Goal: Task Accomplishment & Management: Manage account settings

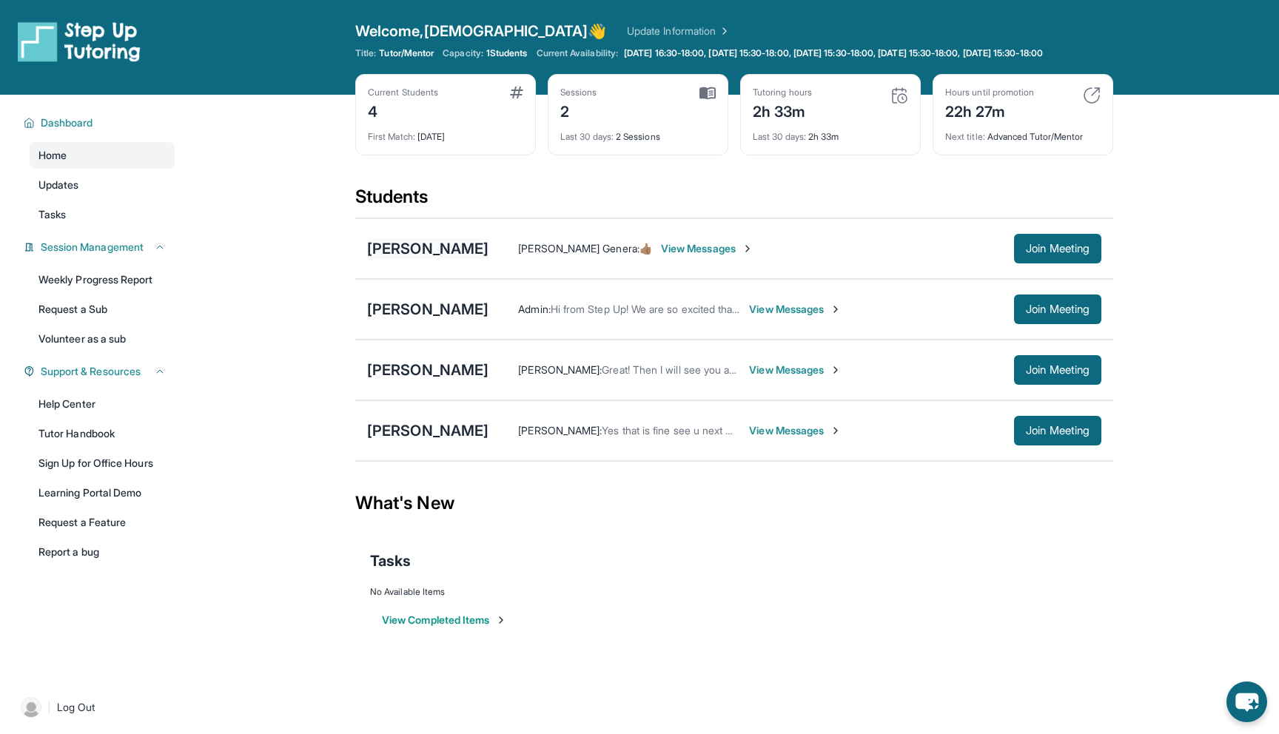
click at [412, 258] on div "[PERSON_NAME]" at bounding box center [427, 248] width 121 height 21
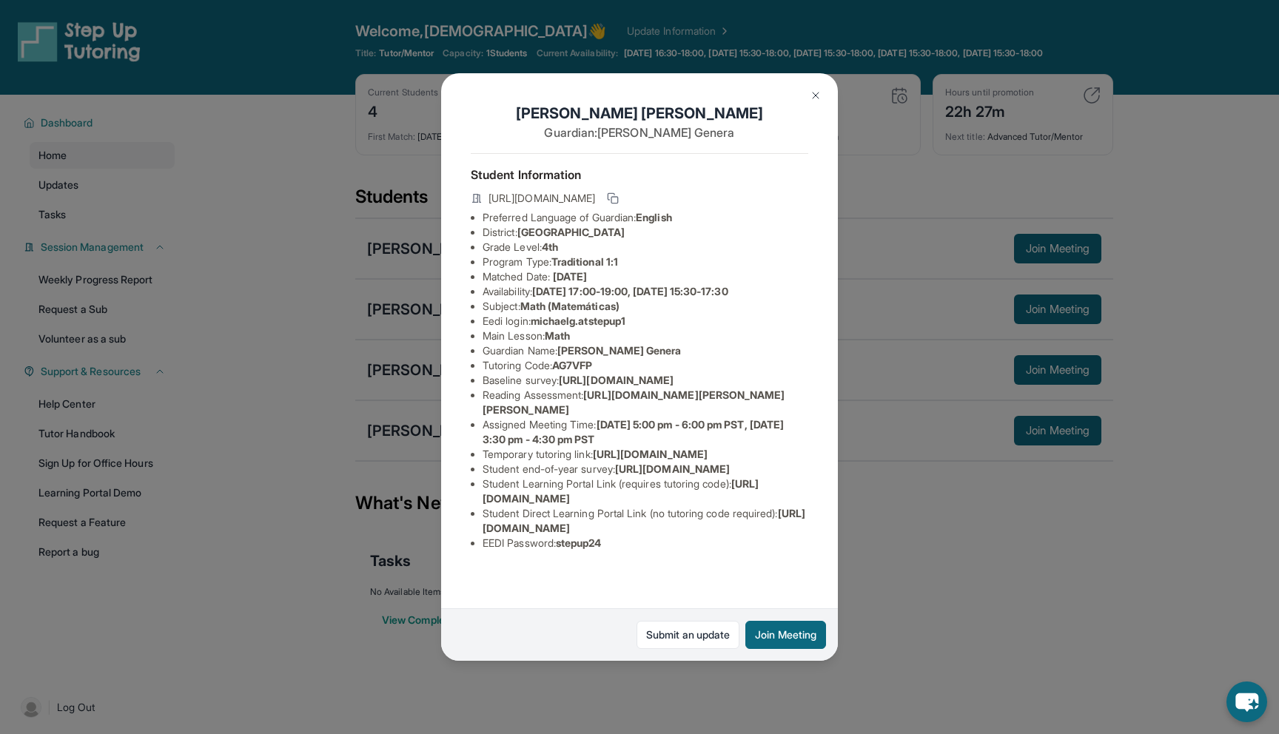
scroll to position [92, 0]
click at [814, 97] on img at bounding box center [816, 96] width 12 height 12
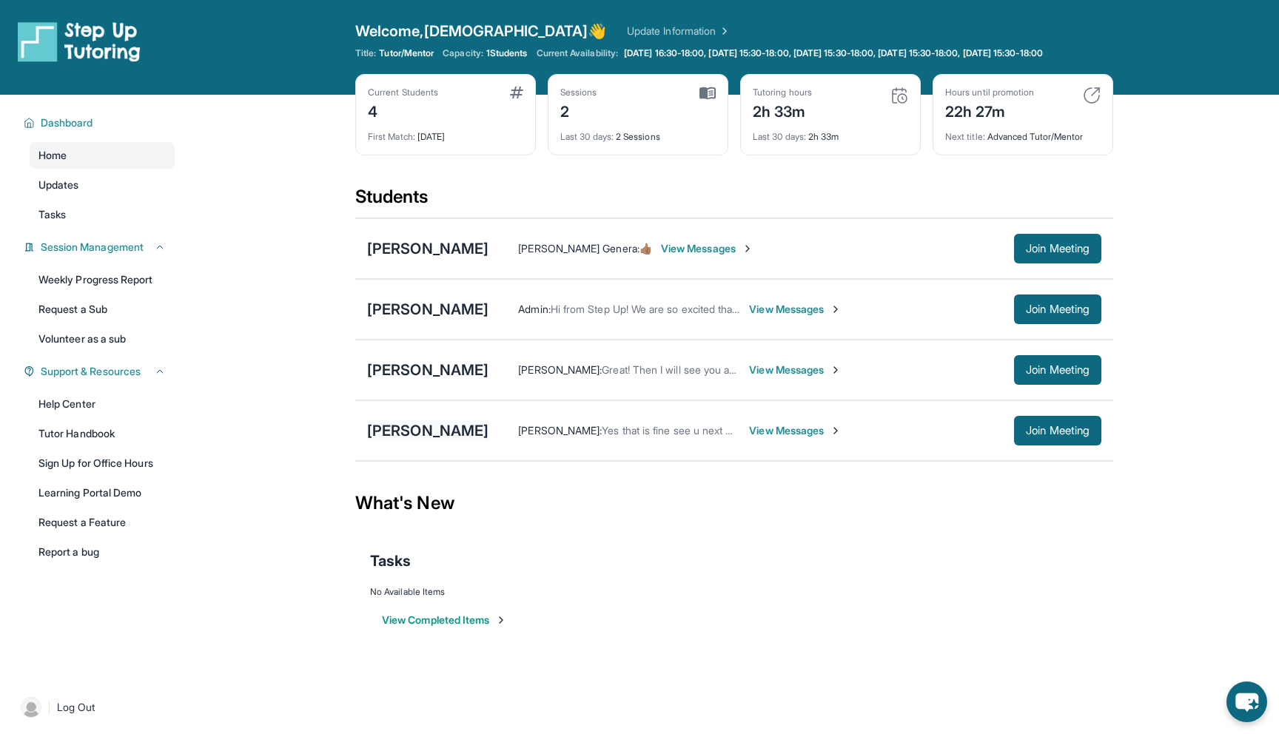
click at [426, 441] on div "[PERSON_NAME]" at bounding box center [427, 431] width 121 height 21
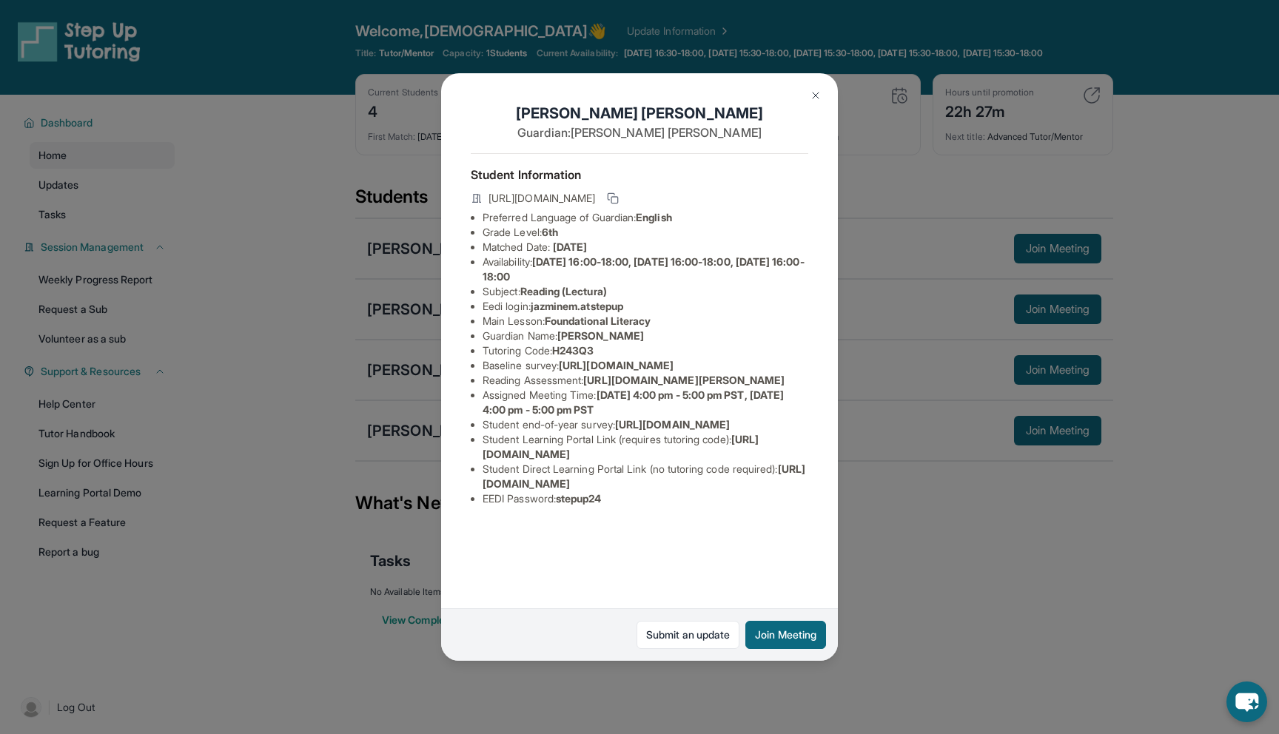
click at [815, 98] on img at bounding box center [816, 96] width 12 height 12
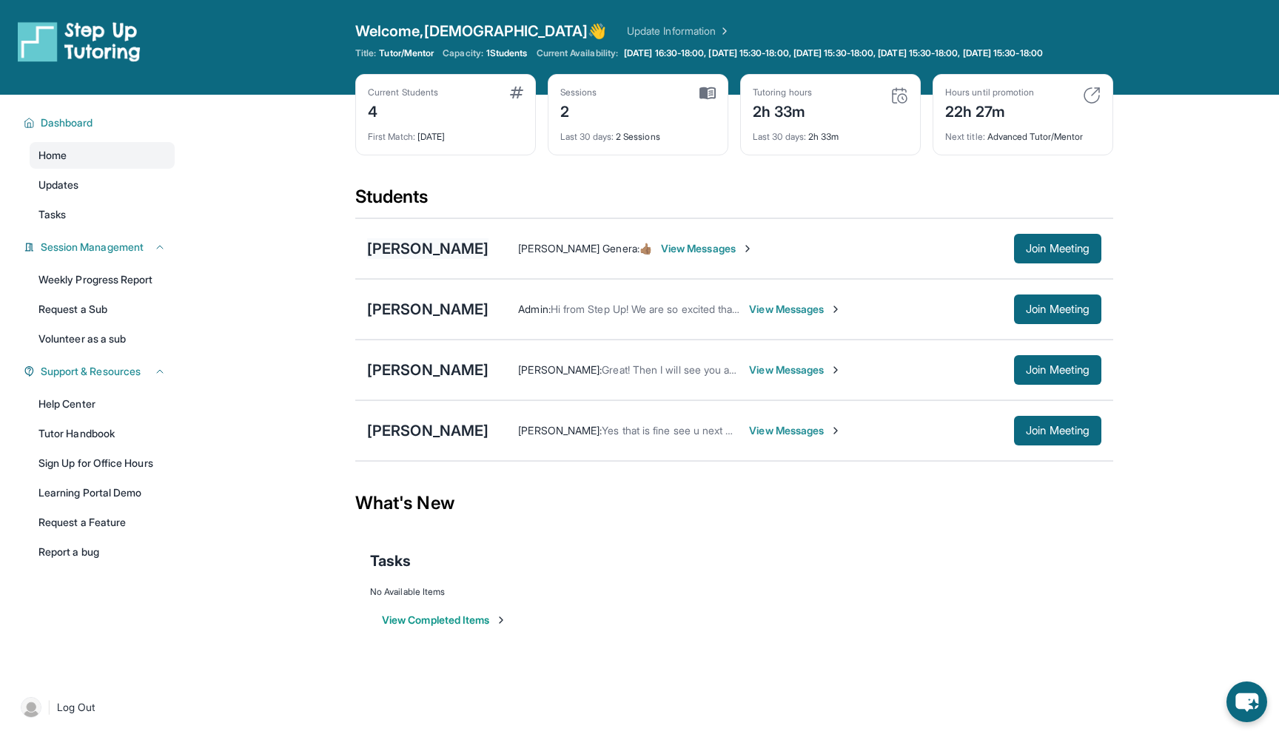
click at [430, 259] on div "[PERSON_NAME]" at bounding box center [427, 248] width 121 height 21
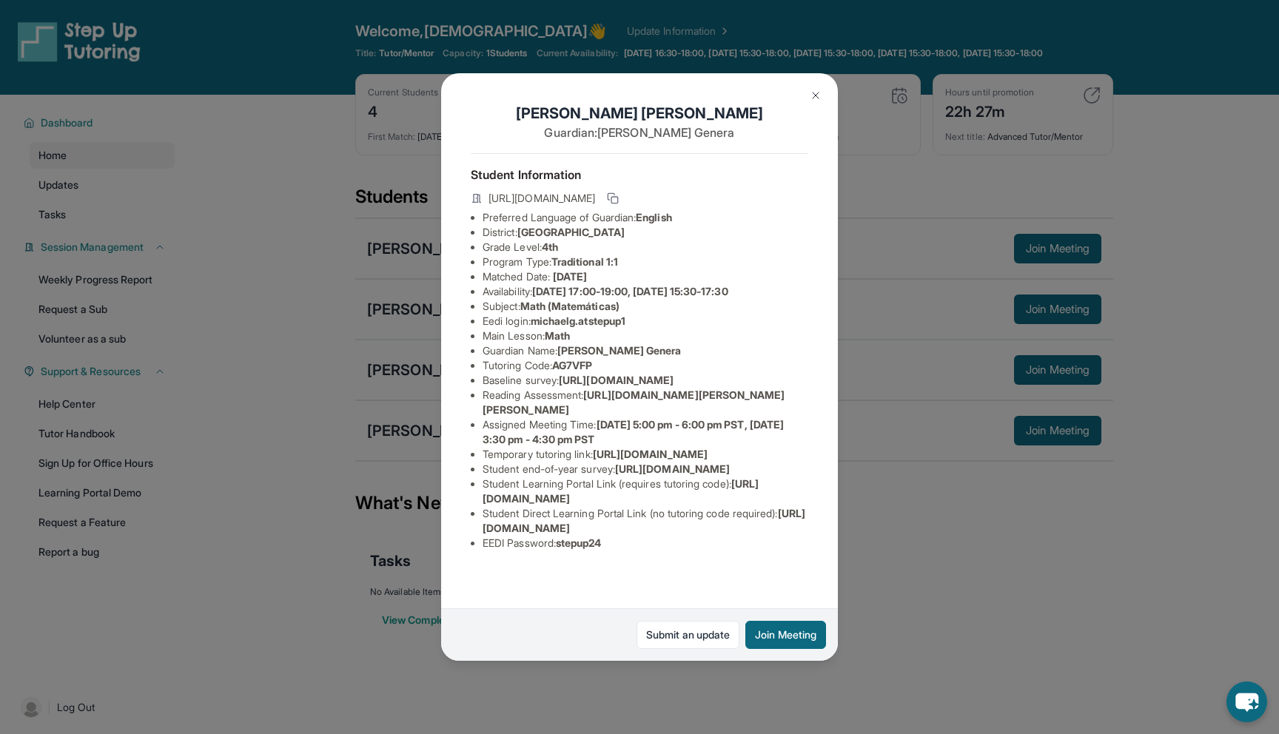
scroll to position [36, 0]
click at [812, 99] on img at bounding box center [816, 96] width 12 height 12
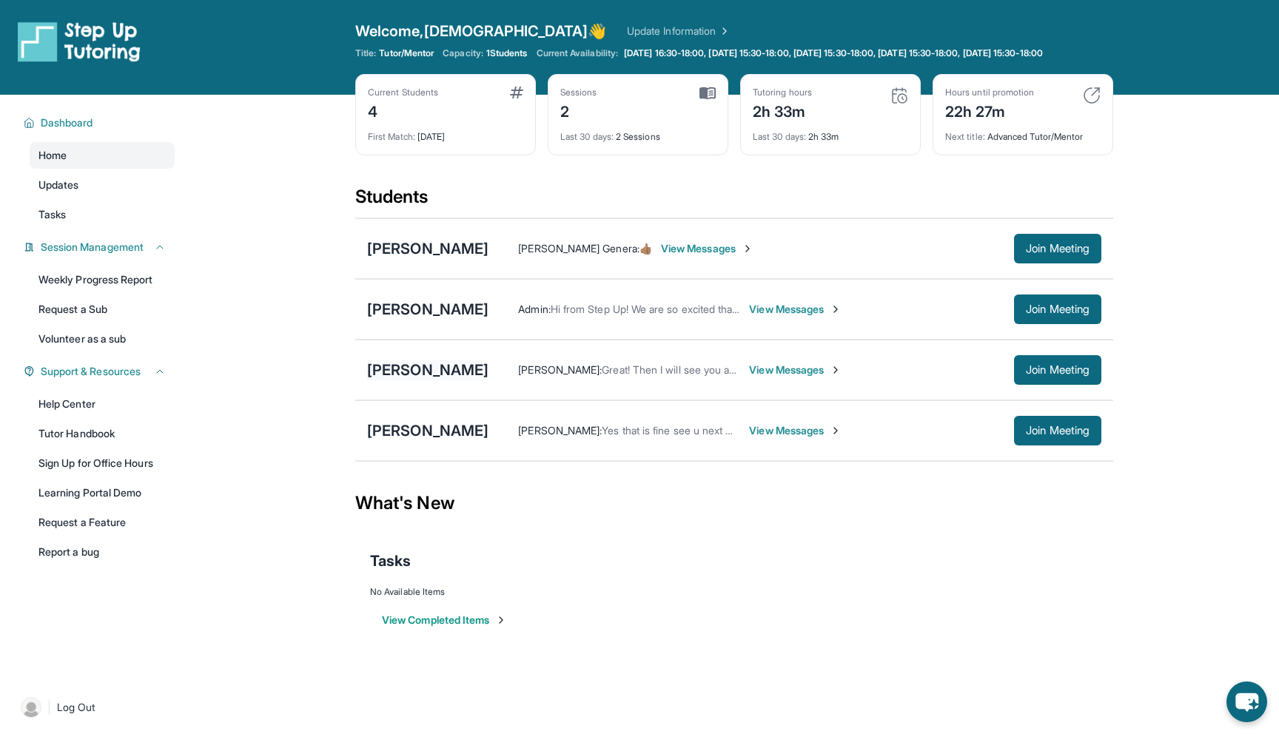
click at [400, 381] on div "[PERSON_NAME]" at bounding box center [427, 370] width 121 height 21
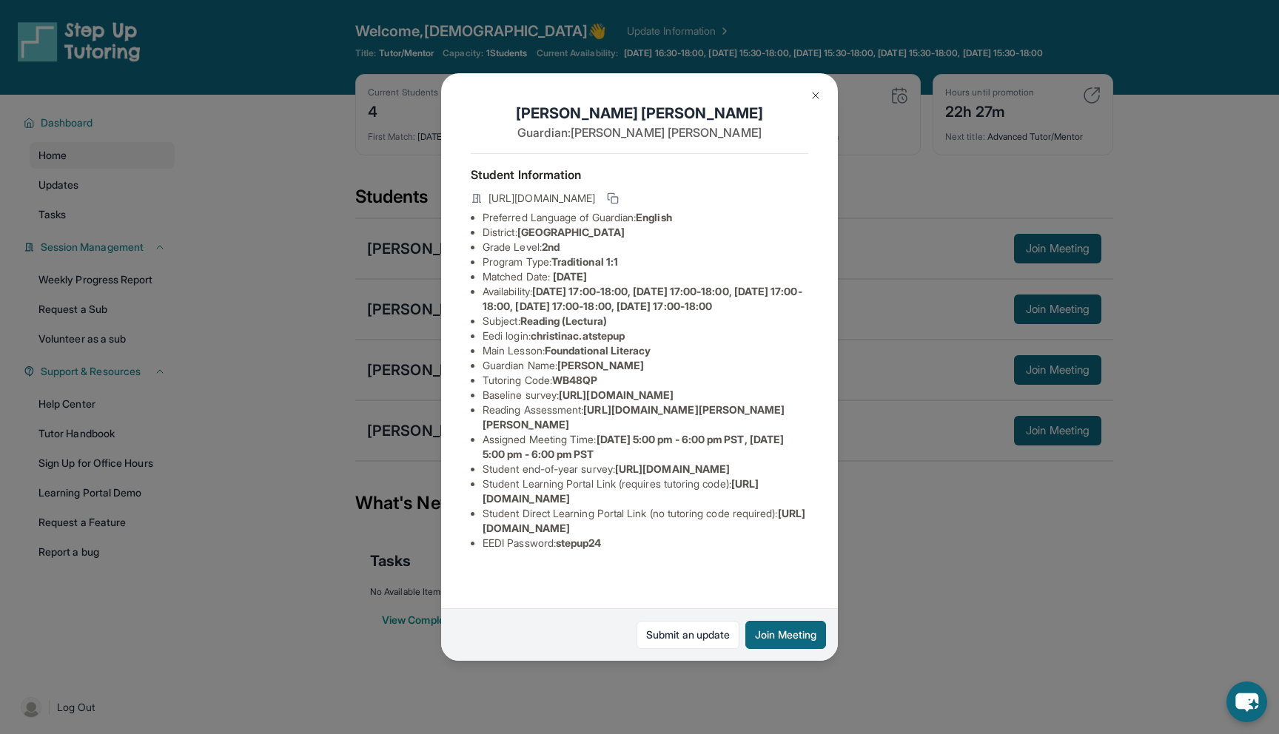
click at [814, 98] on img at bounding box center [816, 96] width 12 height 12
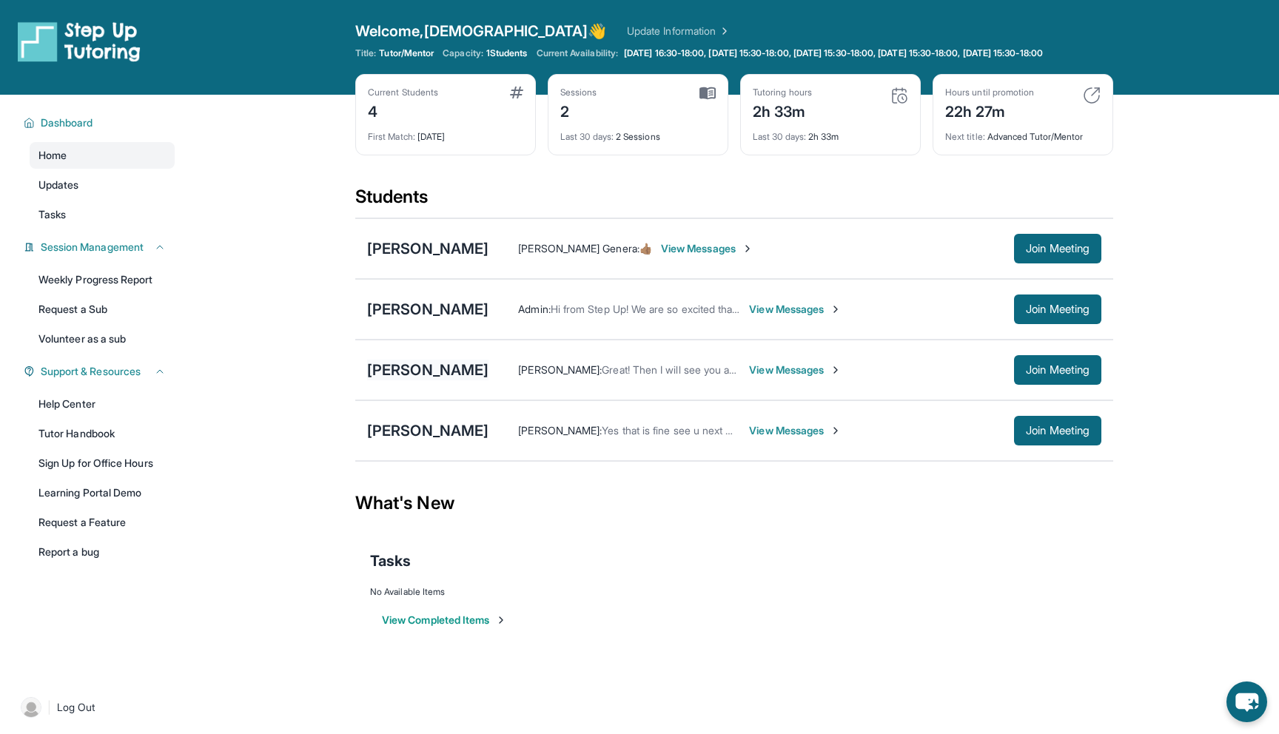
click at [415, 381] on div "[PERSON_NAME]" at bounding box center [427, 370] width 121 height 21
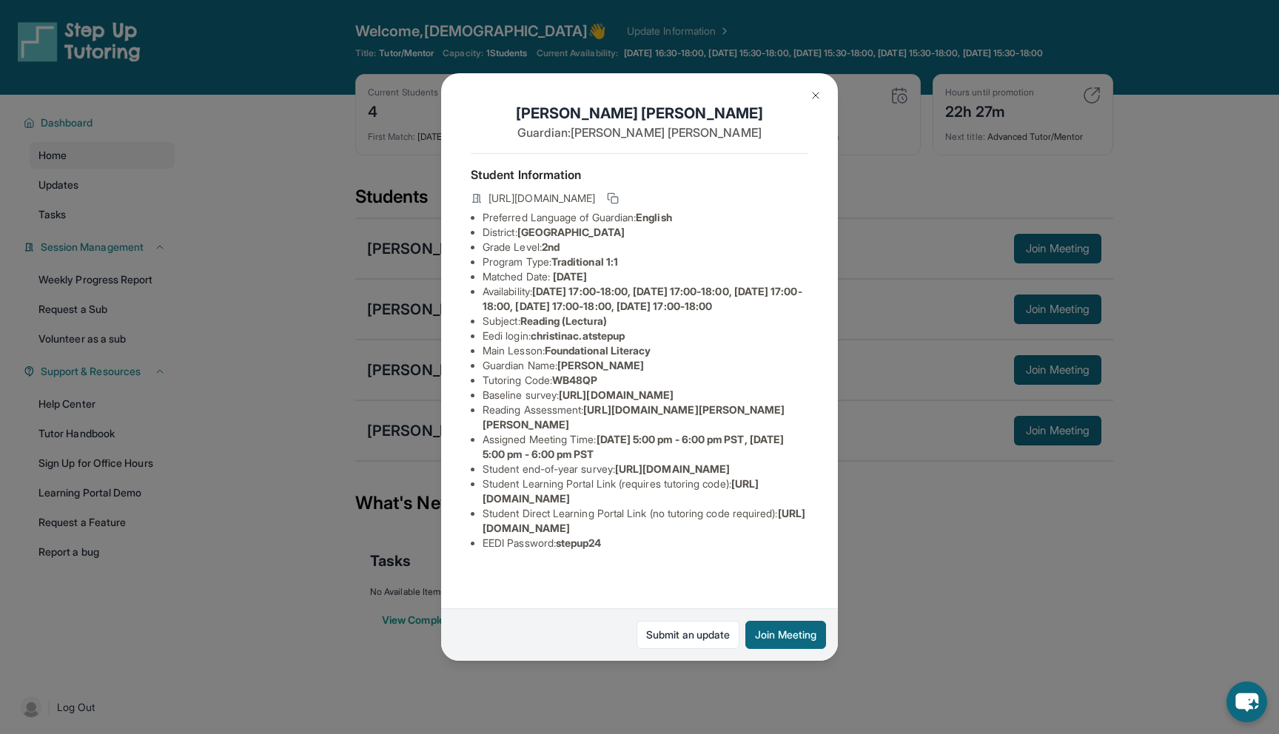
drag, startPoint x: 694, startPoint y: 87, endPoint x: 649, endPoint y: 90, distance: 46.0
click at [649, 90] on div "Christina Chen Guardian: Jessica Wu Student Information https://student-portal.…" at bounding box center [639, 367] width 397 height 588
